Goal: Information Seeking & Learning: Learn about a topic

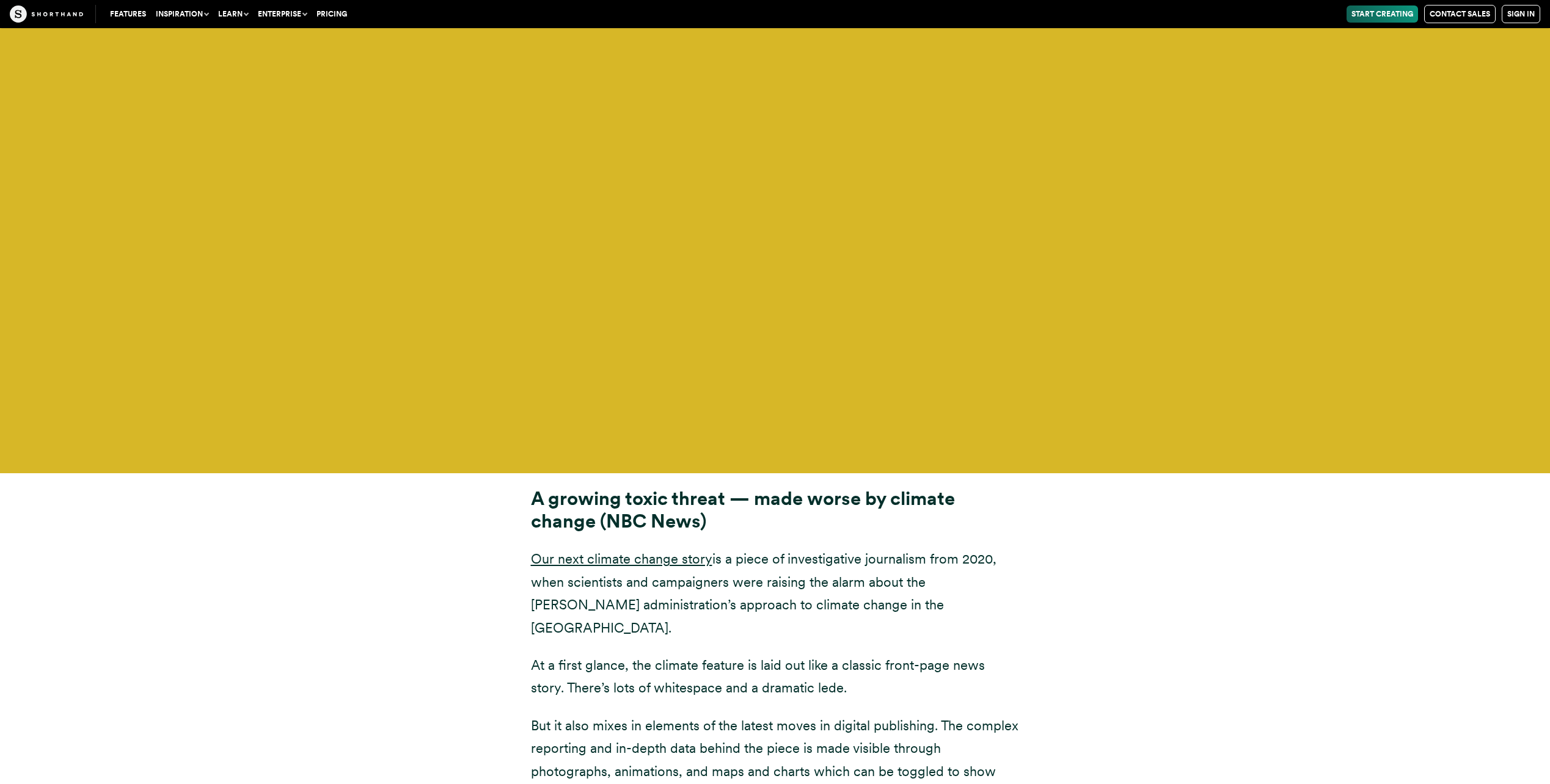
scroll to position [15240, 0]
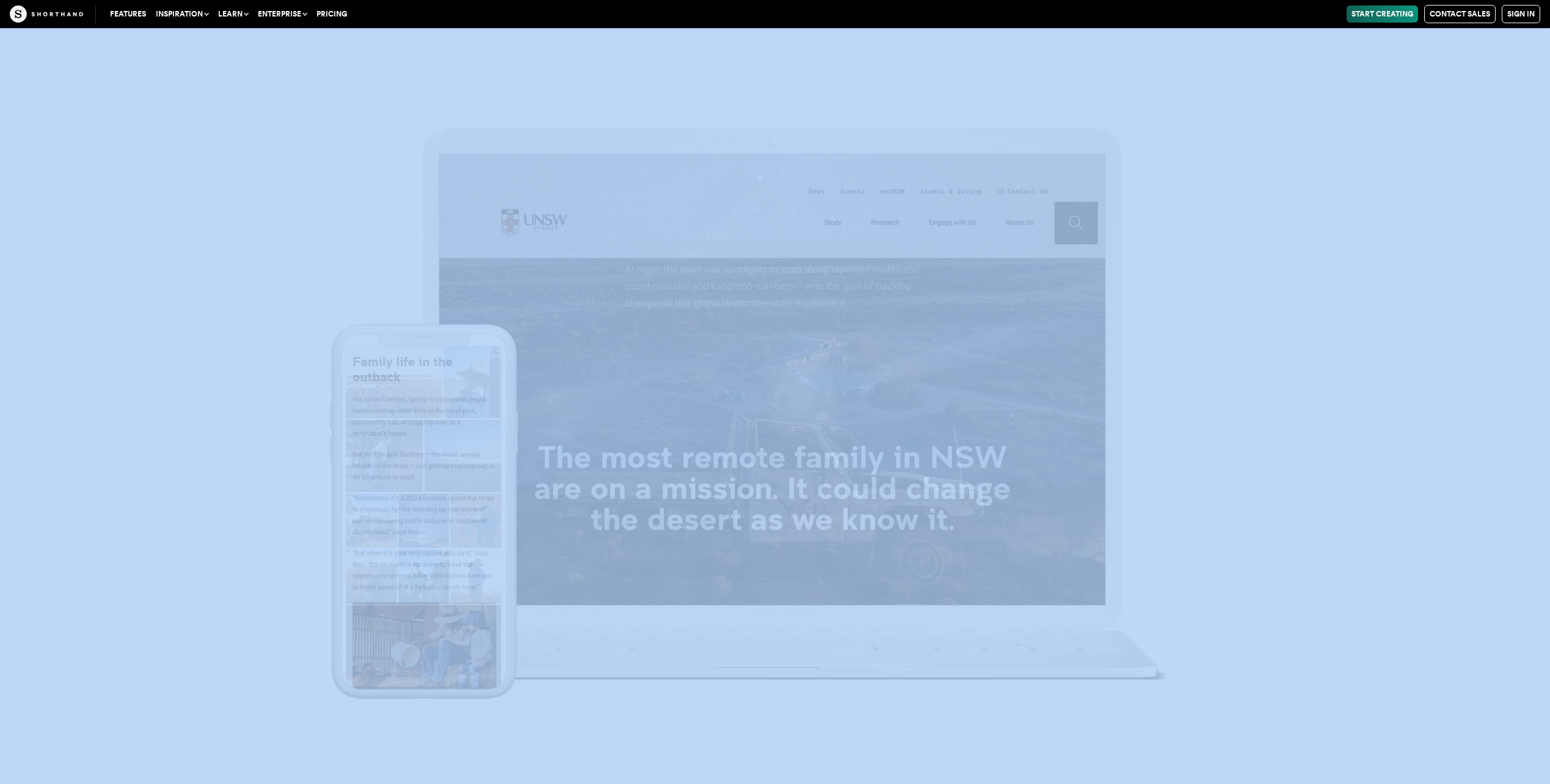
drag, startPoint x: 1554, startPoint y: 521, endPoint x: 1251, endPoint y: 446, distance: 312.1
drag, startPoint x: 1251, startPoint y: 446, endPoint x: 1395, endPoint y: 214, distance: 273.1
click at [1395, 214] on img at bounding box center [775, 392] width 1550 height 784
click at [1333, 256] on img at bounding box center [775, 392] width 1550 height 784
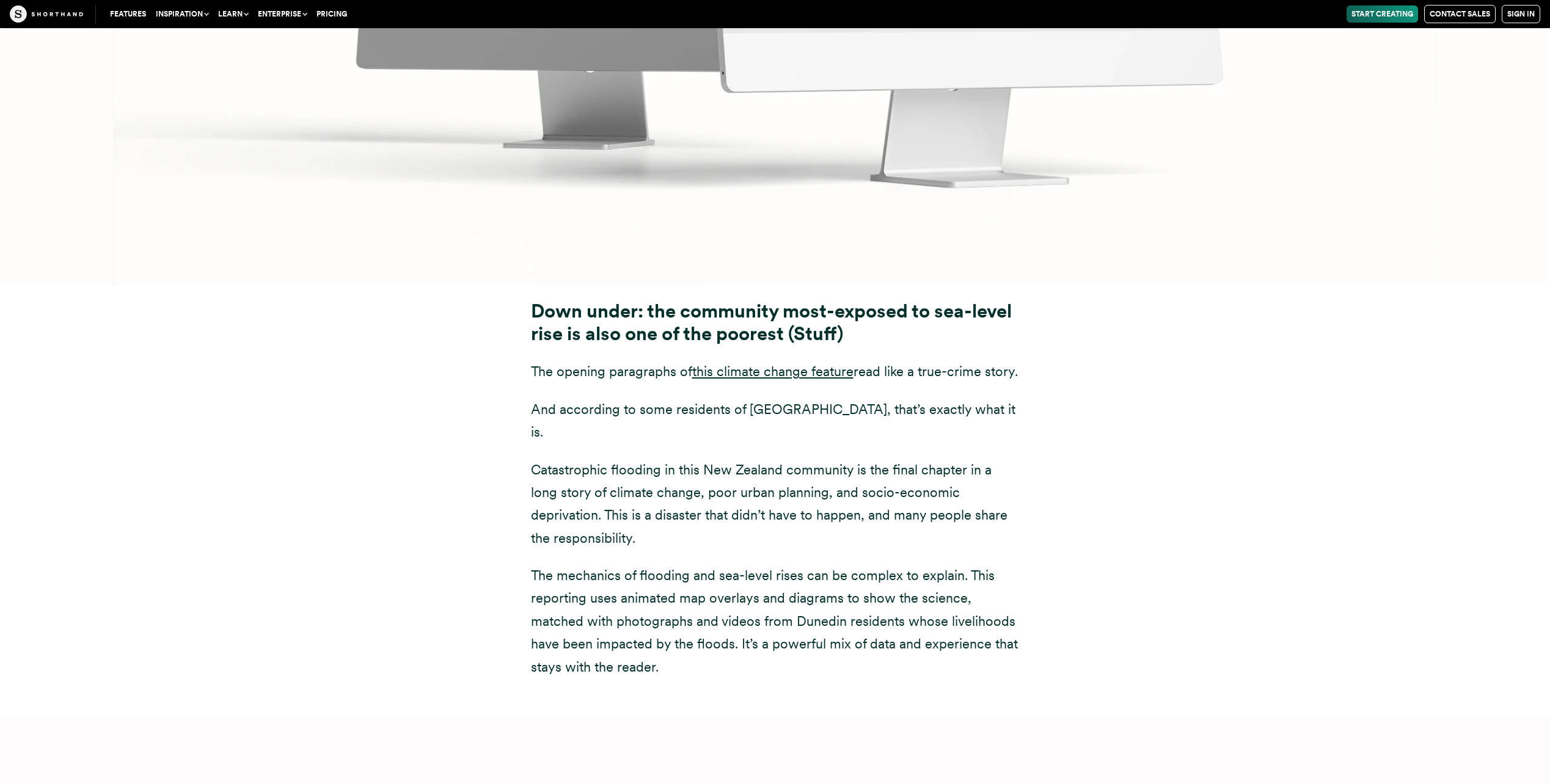
scroll to position [6474, 0]
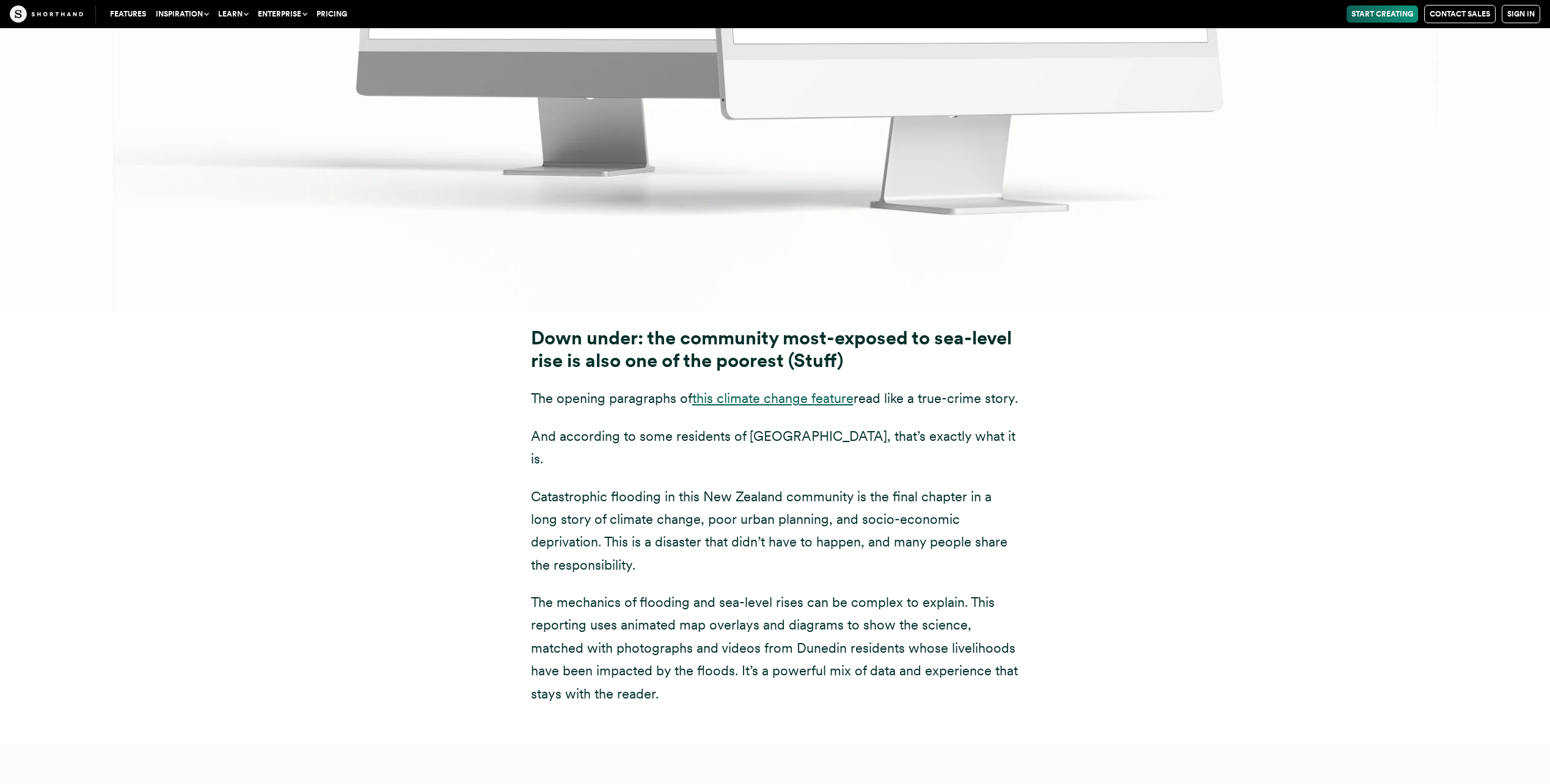
click at [791, 390] on link "this climate change feature" at bounding box center [773, 398] width 162 height 16
